Goal: Information Seeking & Learning: Learn about a topic

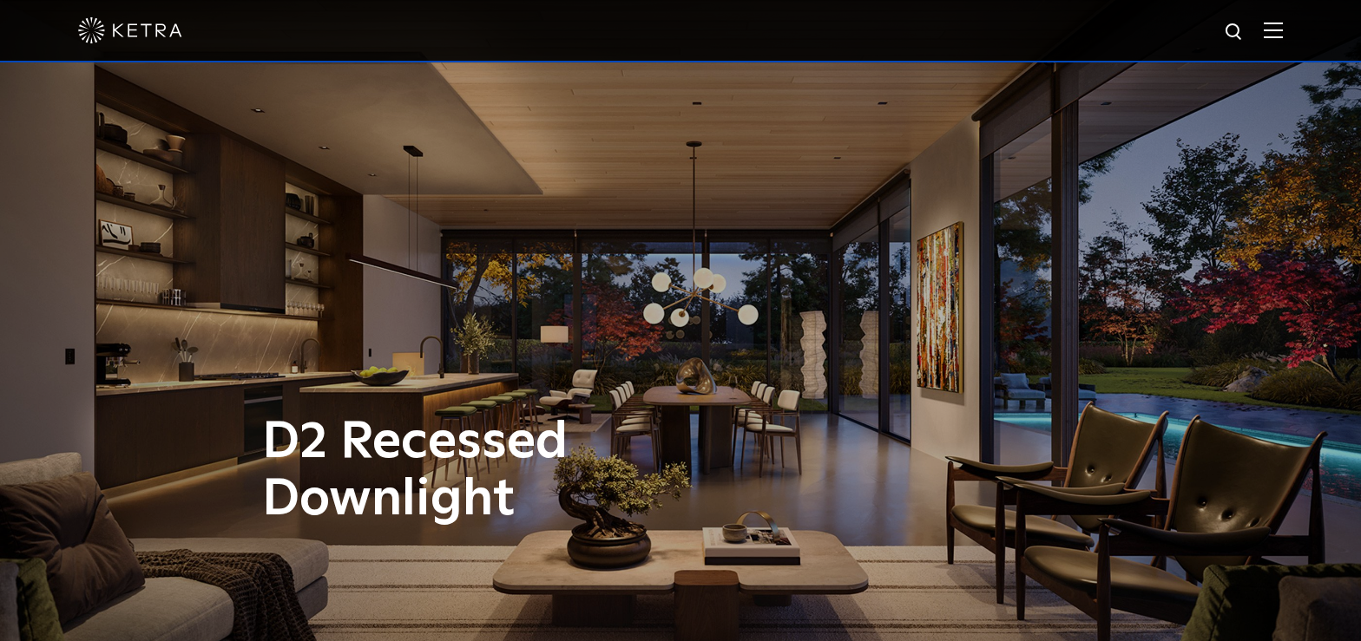
click at [1283, 30] on img at bounding box center [1273, 30] width 19 height 16
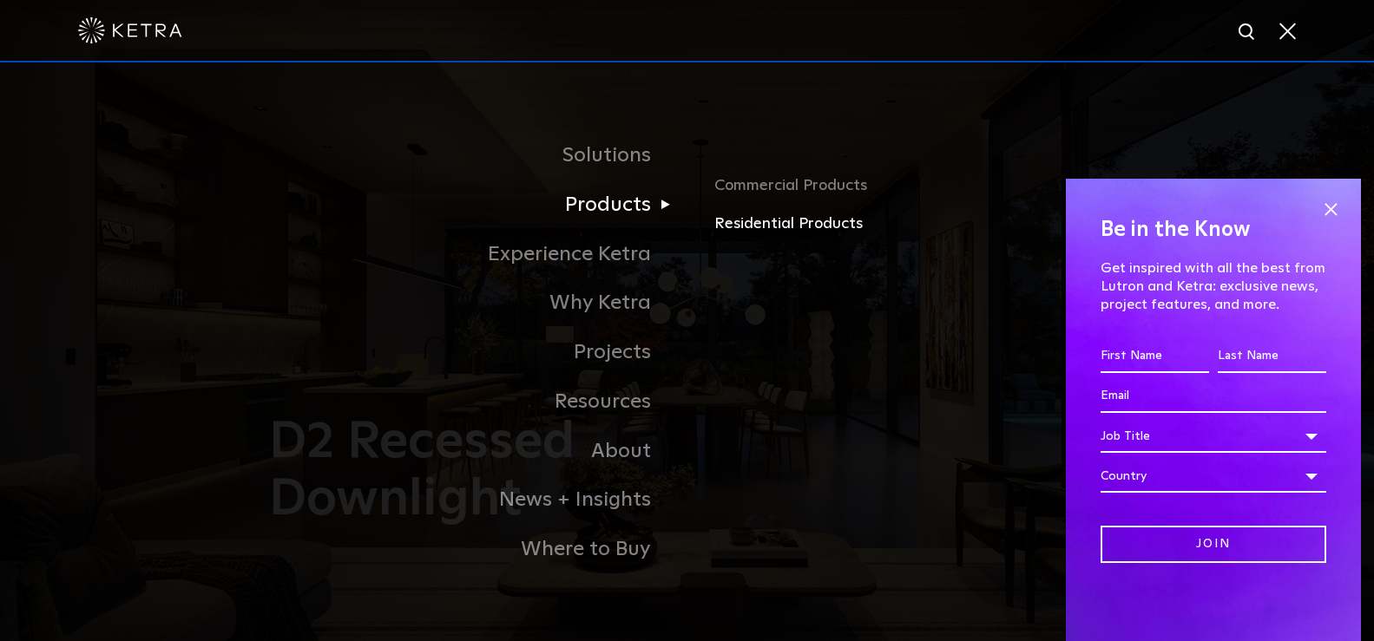
click at [760, 227] on link "Residential Products" at bounding box center [917, 224] width 406 height 25
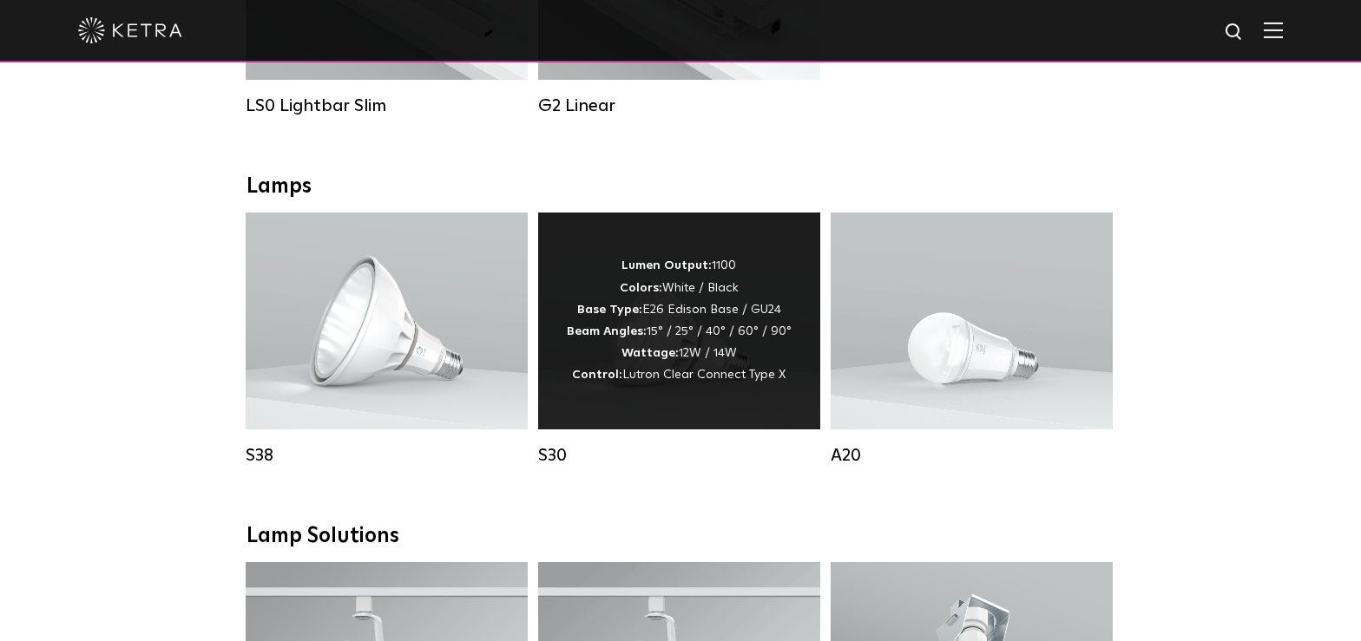
scroll to position [870, 0]
click at [637, 267] on strong "Lumen Output:" at bounding box center [666, 265] width 90 height 12
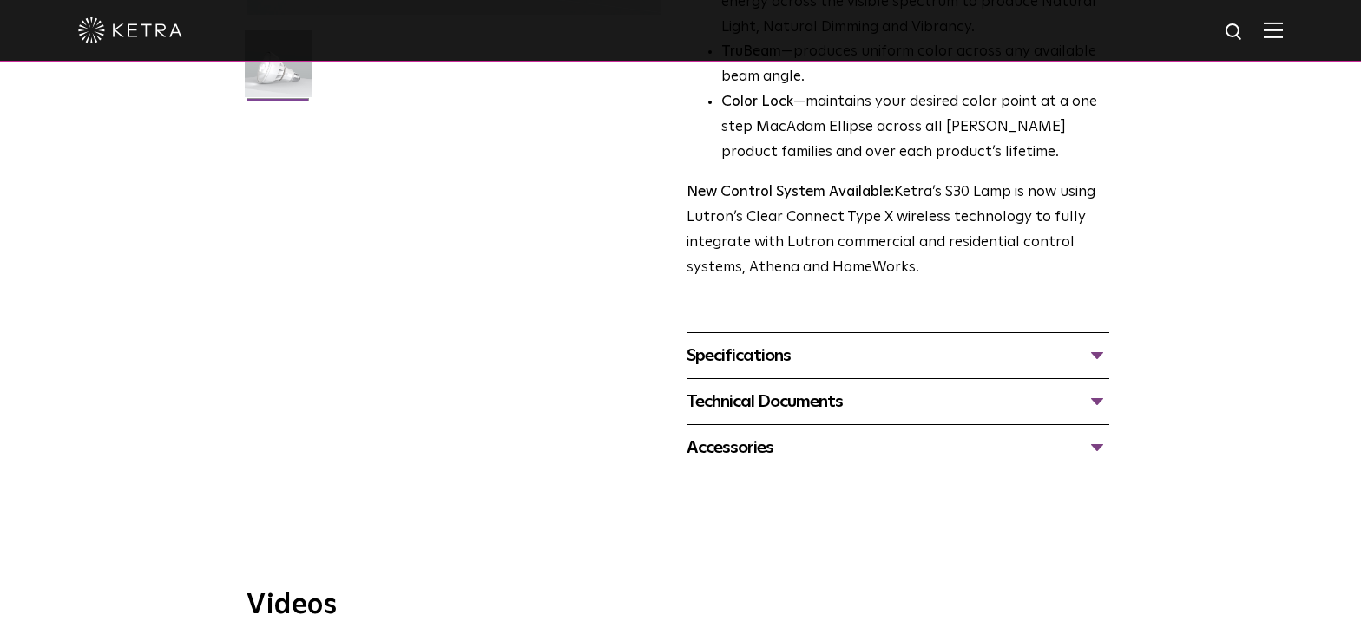
scroll to position [529, 0]
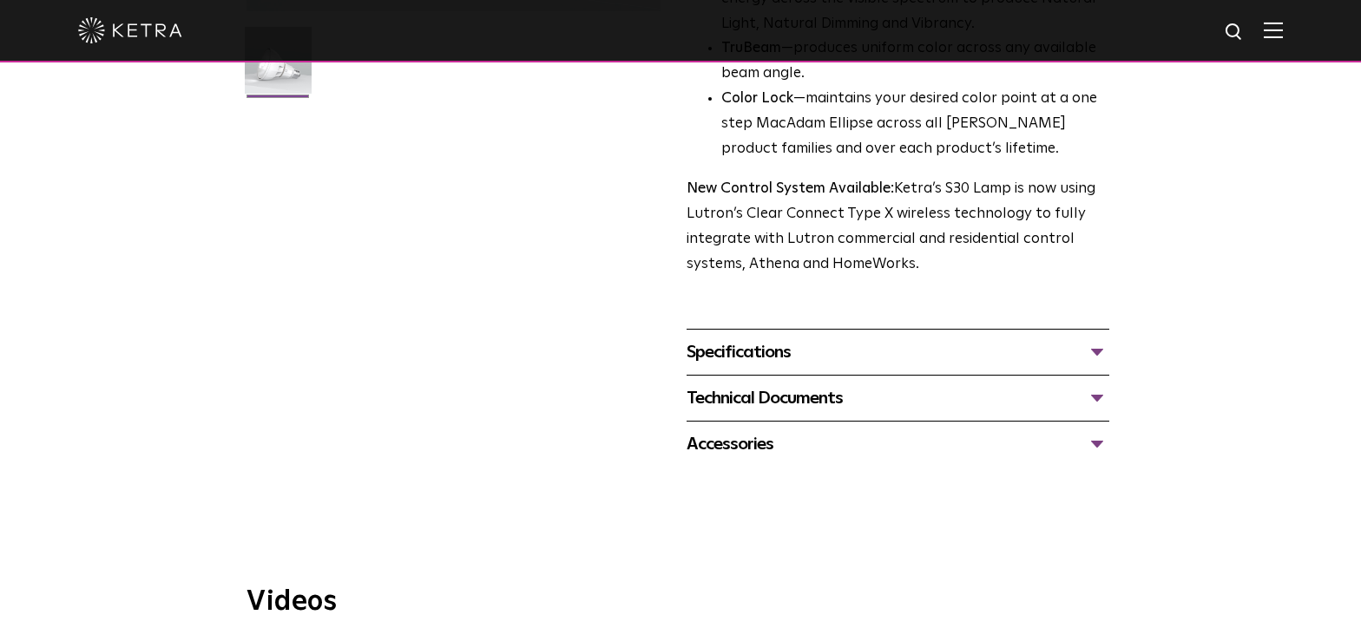
click at [785, 347] on div "Specifications" at bounding box center [897, 352] width 423 height 28
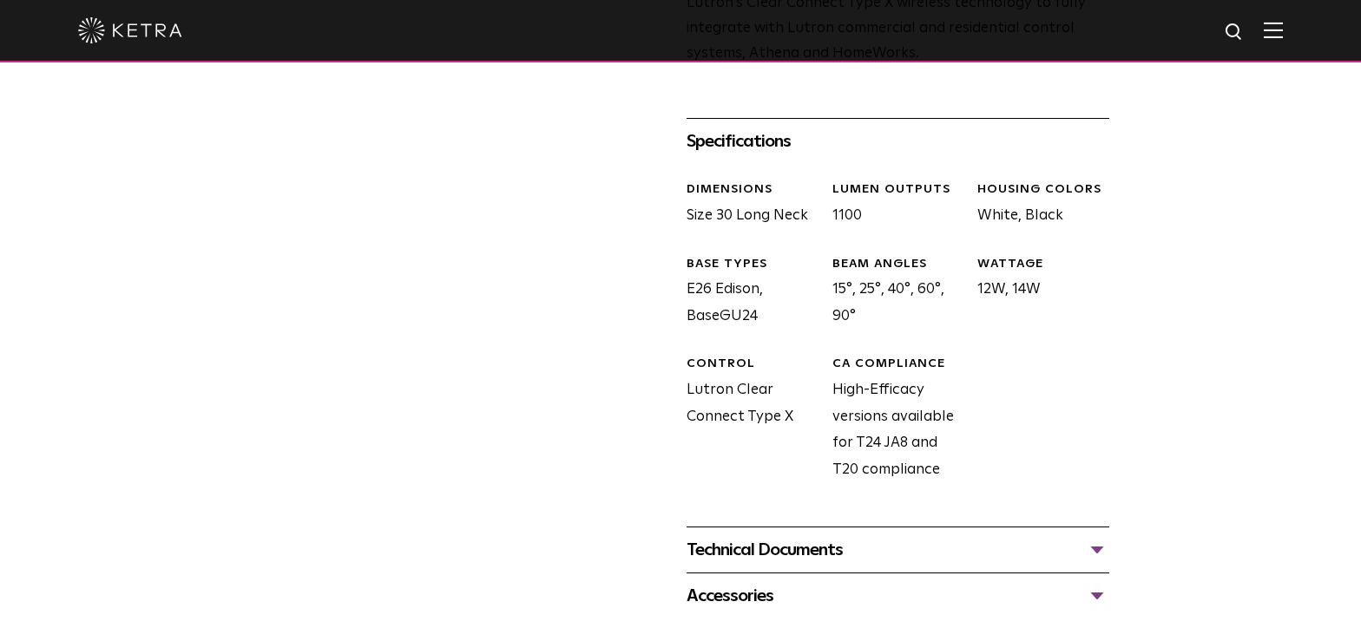
scroll to position [1212, 0]
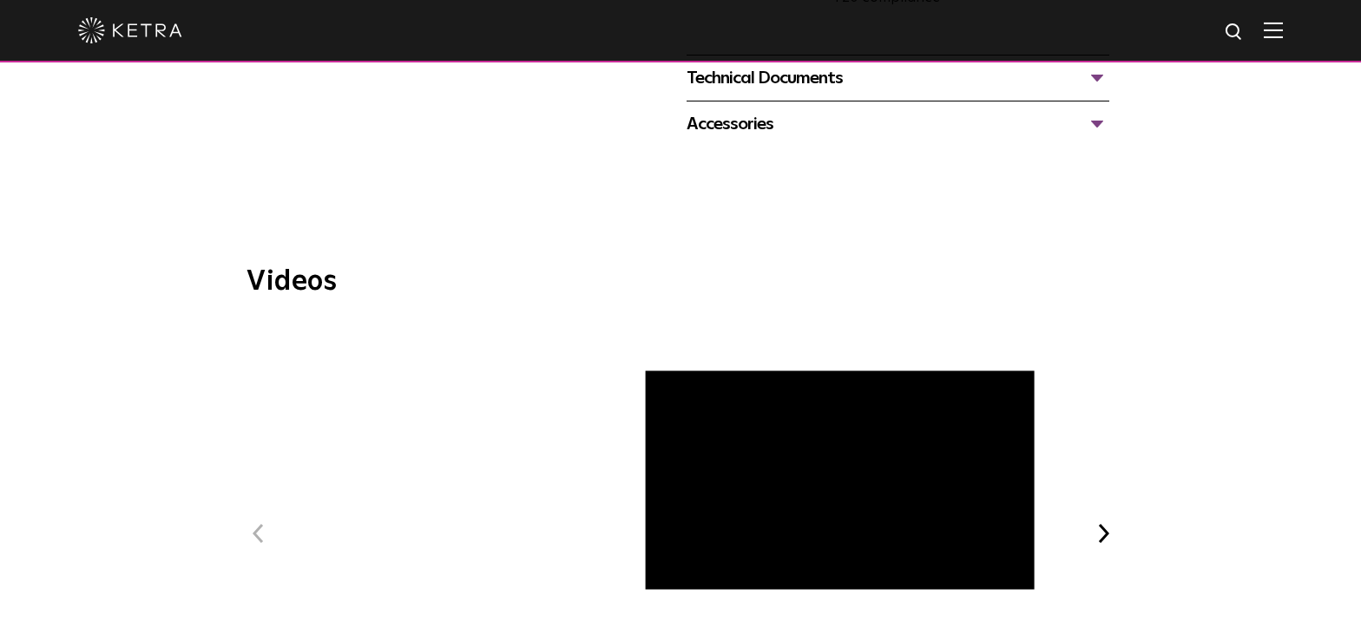
click at [791, 393] on span "Ketra Art + Light Experience" at bounding box center [680, 549] width 584 height 451
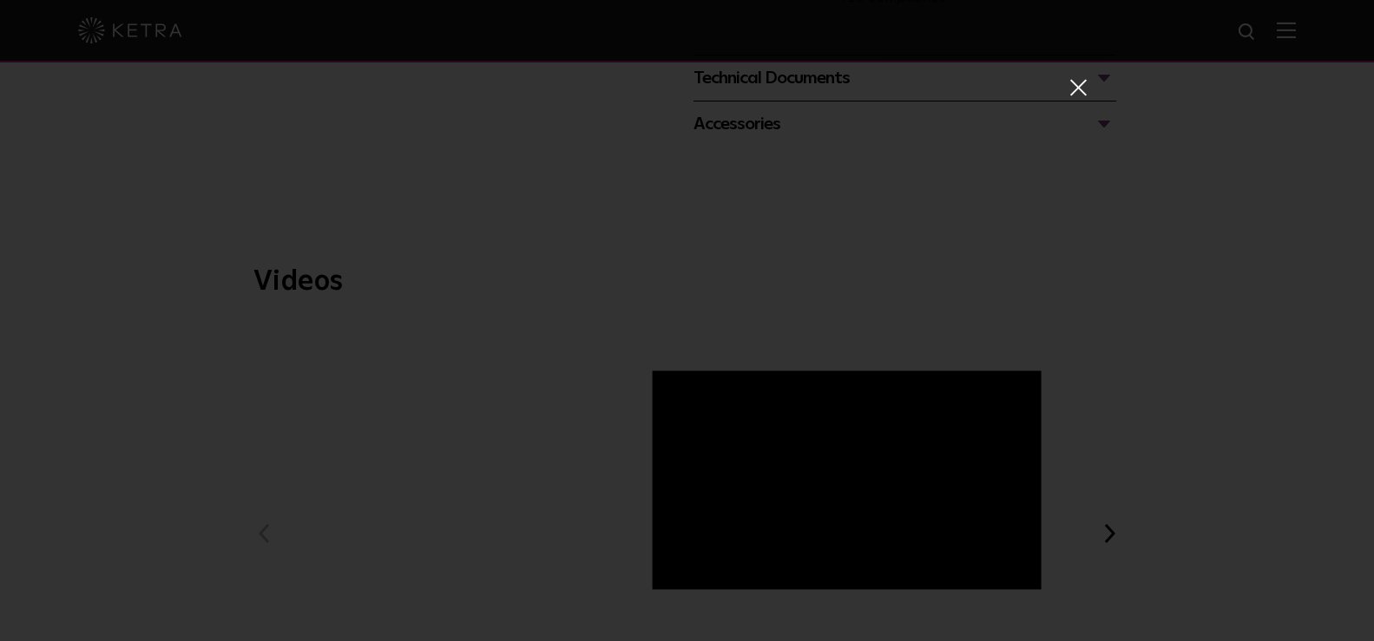
click at [1069, 85] on span at bounding box center [1076, 86] width 19 height 17
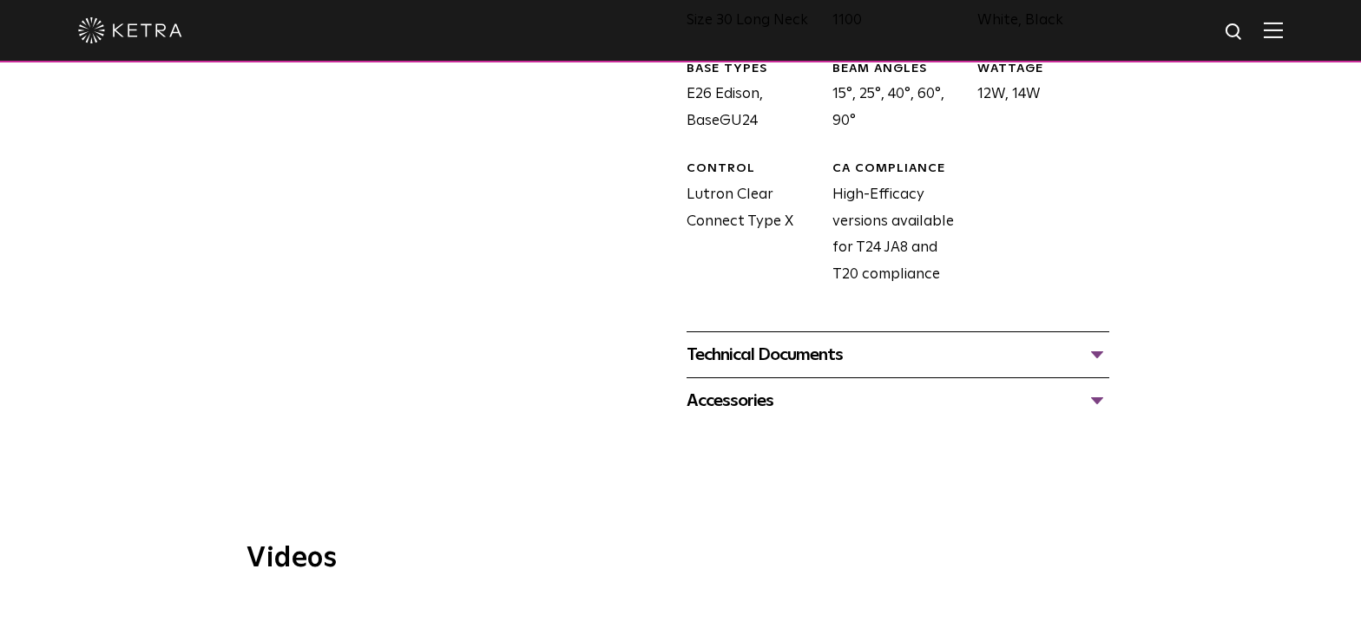
scroll to position [917, 0]
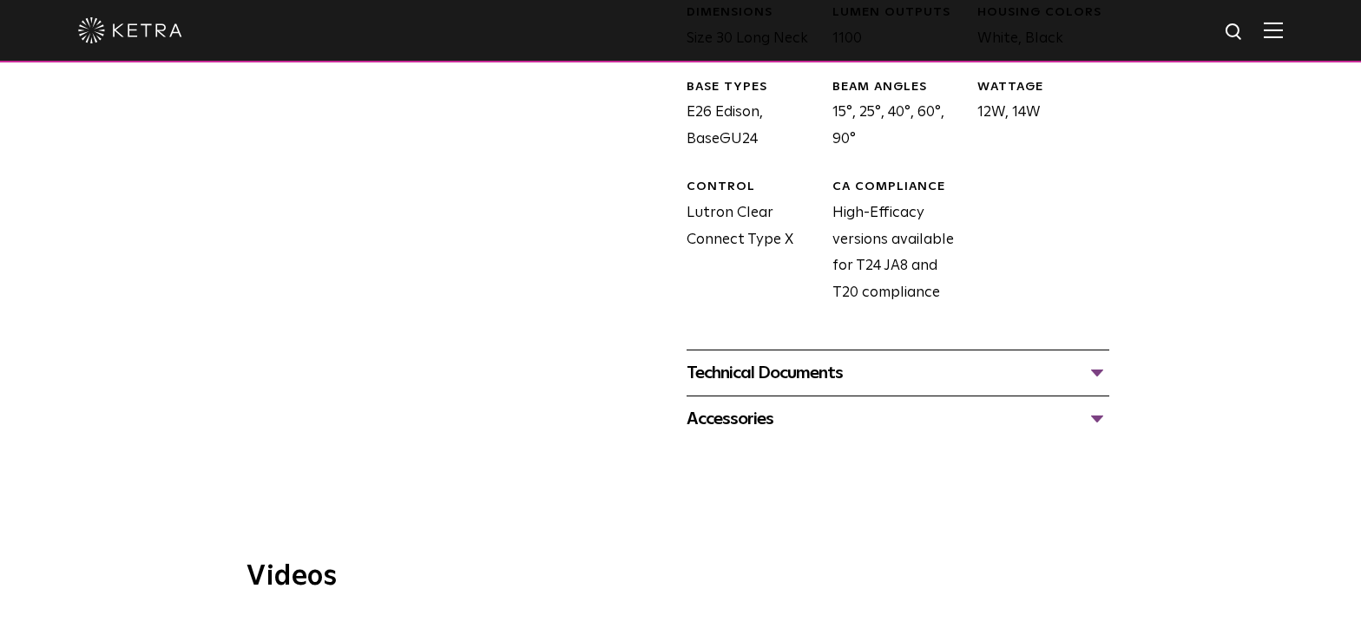
click at [825, 382] on div "Technical Documents" at bounding box center [897, 373] width 423 height 28
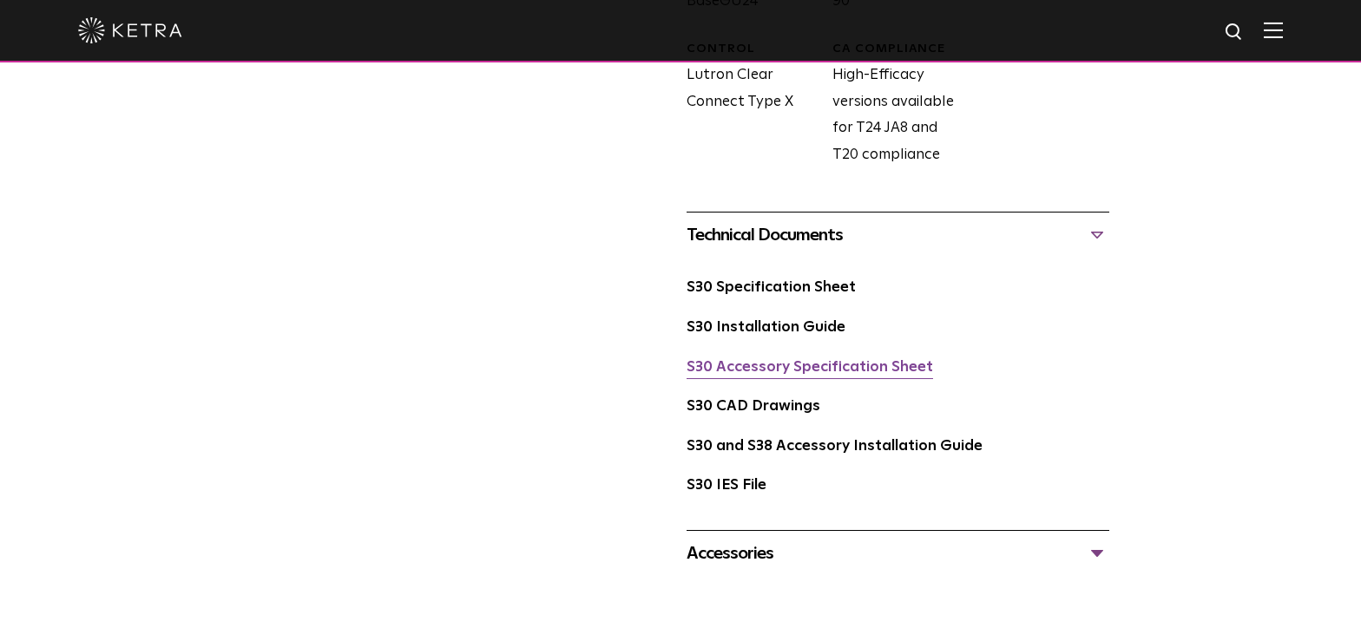
scroll to position [1065, 0]
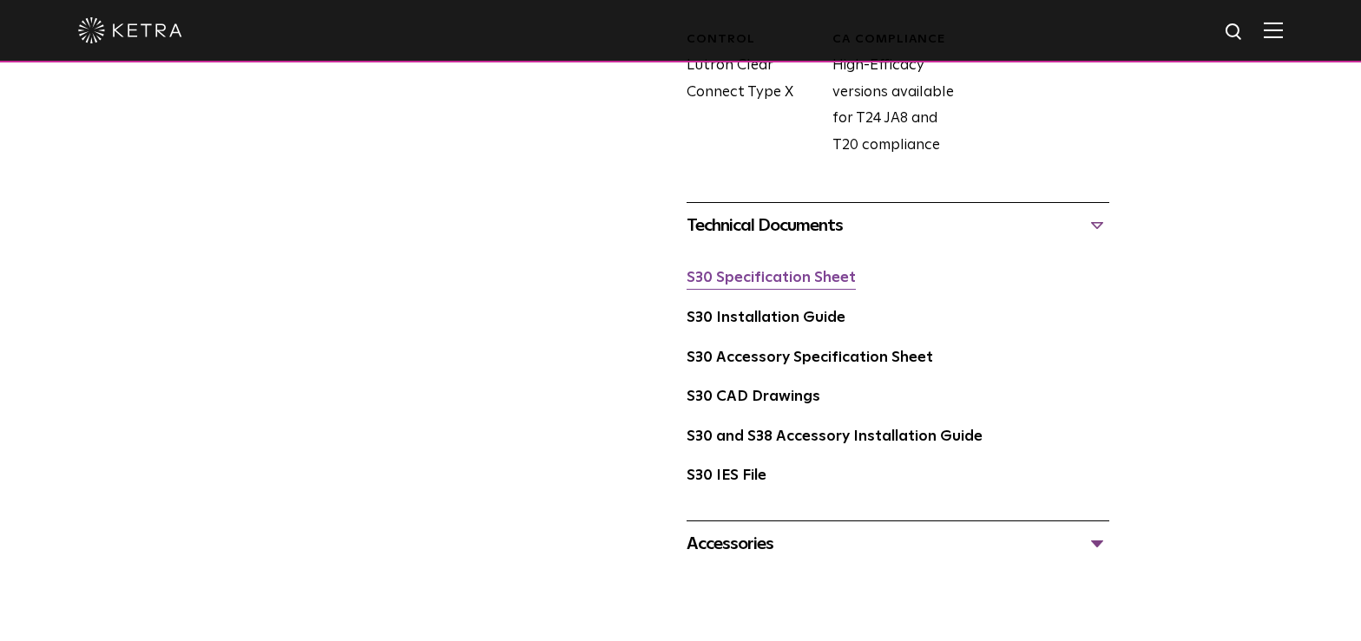
click at [791, 280] on link "S30 Specification Sheet" at bounding box center [770, 278] width 169 height 15
